Goal: Find specific page/section: Find specific page/section

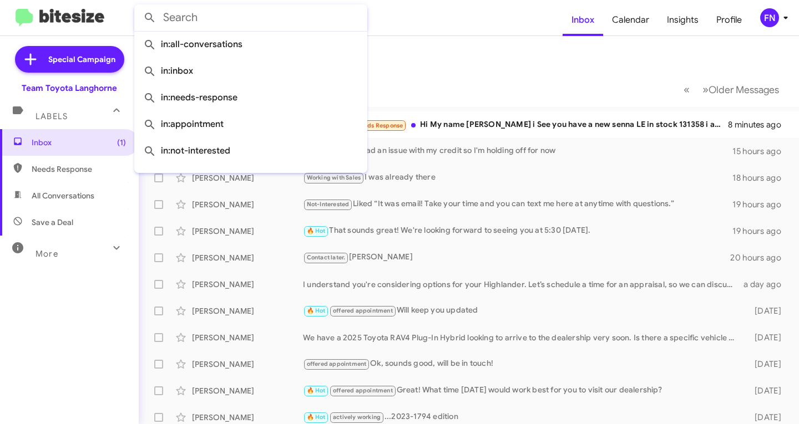
click at [268, 23] on input "text" at bounding box center [250, 17] width 233 height 27
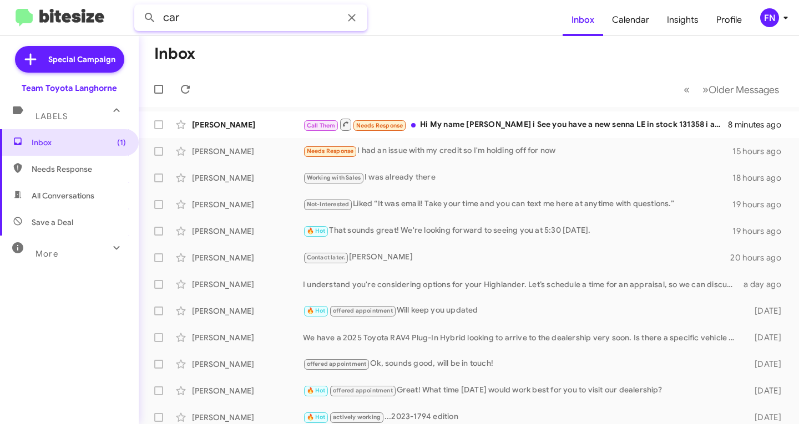
click at [139, 7] on button at bounding box center [150, 18] width 22 height 22
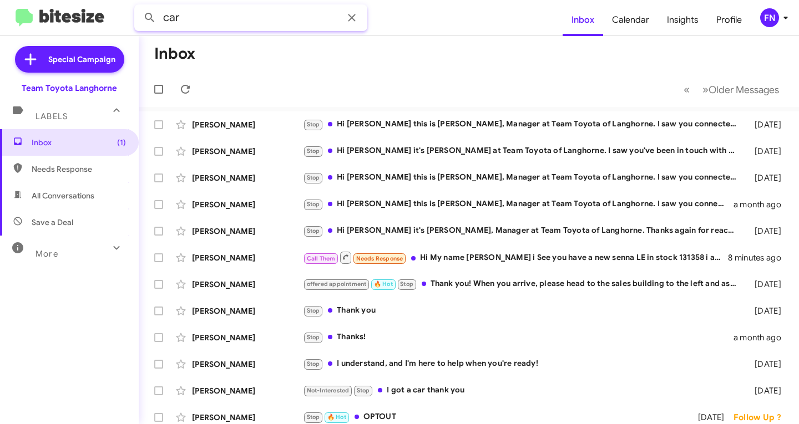
click at [258, 26] on input "car" at bounding box center [250, 17] width 233 height 27
type input "cara"
click at [139, 7] on button at bounding box center [150, 18] width 22 height 22
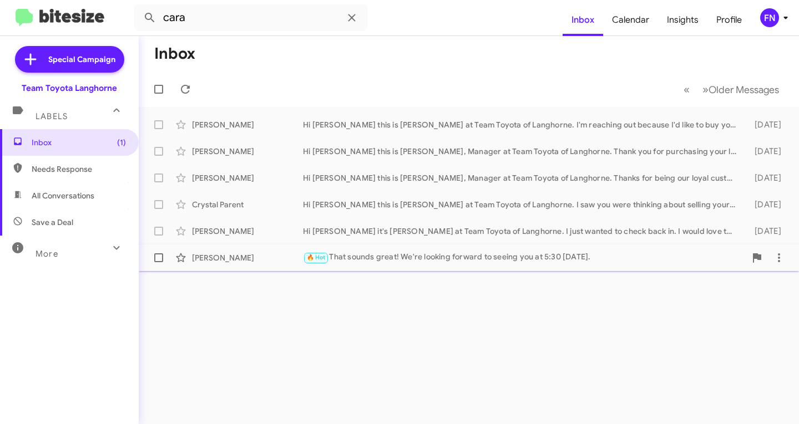
click at [232, 255] on div "[PERSON_NAME]" at bounding box center [247, 257] width 111 height 11
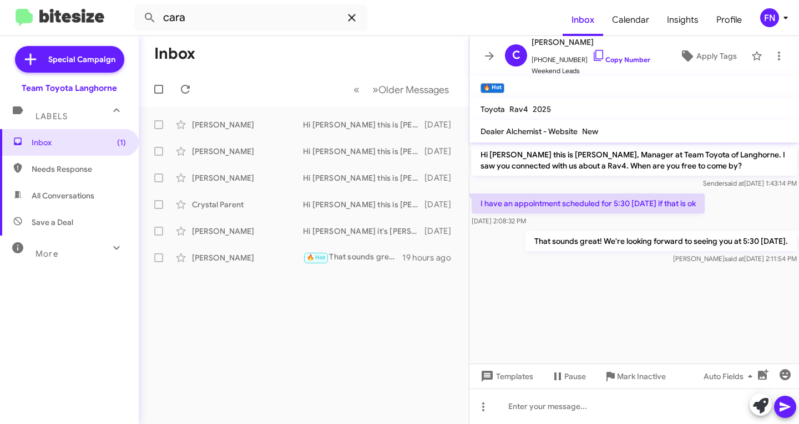
click at [353, 18] on icon at bounding box center [351, 17] width 13 height 13
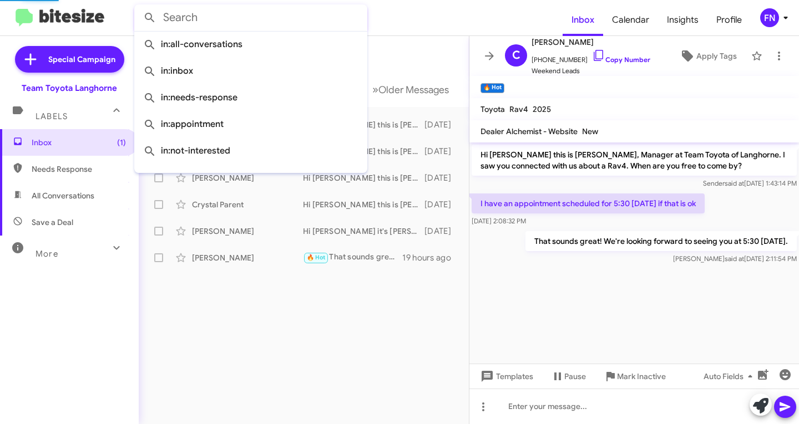
click at [244, 22] on input "text" at bounding box center [250, 17] width 233 height 27
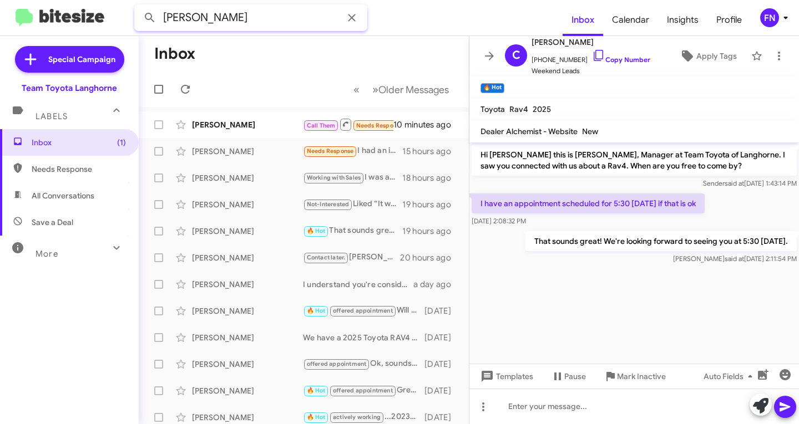
type input "[PERSON_NAME]"
click at [139, 7] on button at bounding box center [150, 18] width 22 height 22
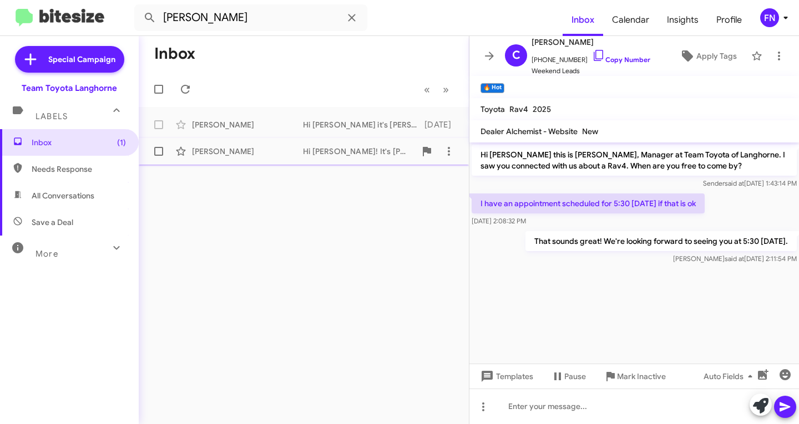
click at [254, 145] on div "[PERSON_NAME] Hi [PERSON_NAME]! It's [PERSON_NAME] at Team Toyota of Langhorne.…" at bounding box center [304, 151] width 312 height 22
